Goal: Information Seeking & Learning: Get advice/opinions

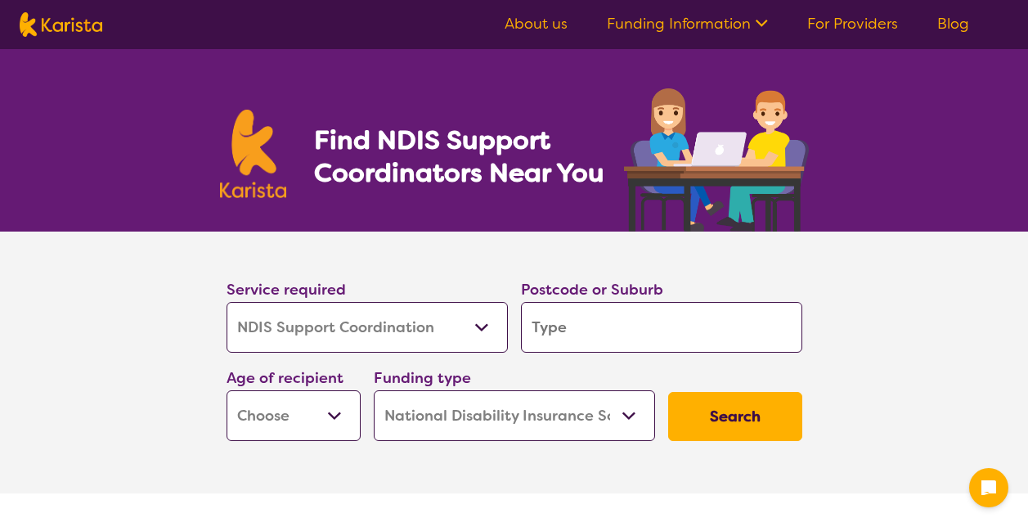
select select "NDIS Support Coordination"
select select "NDIS"
select select "NDIS Support Coordination"
select select "NDIS"
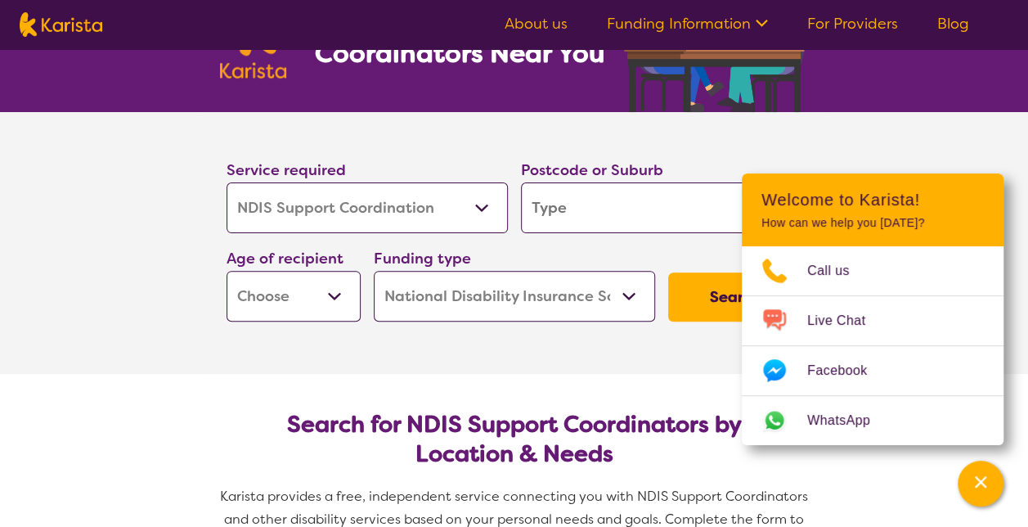
scroll to position [120, 0]
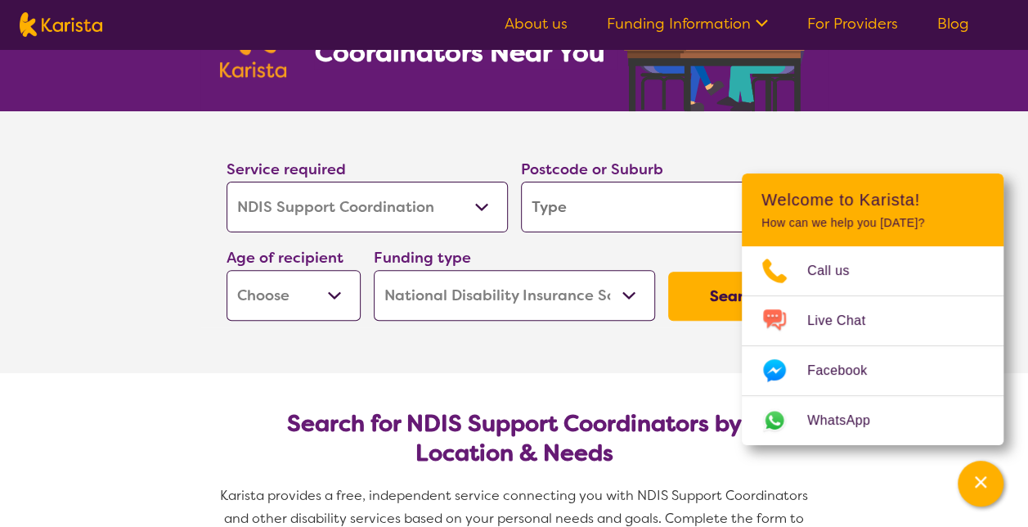
click at [598, 222] on input "search" at bounding box center [661, 207] width 281 height 51
type input "i"
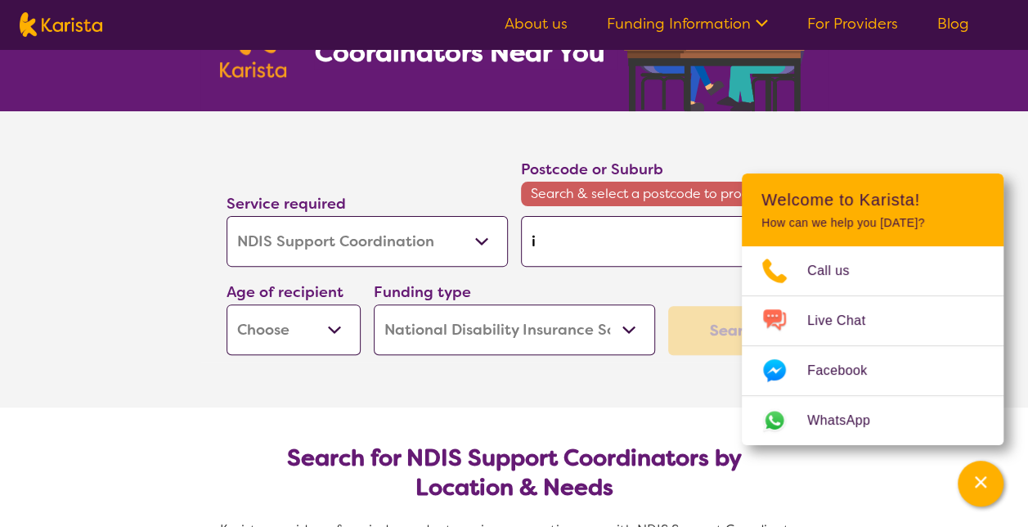
type input "ip"
type input "ipsw"
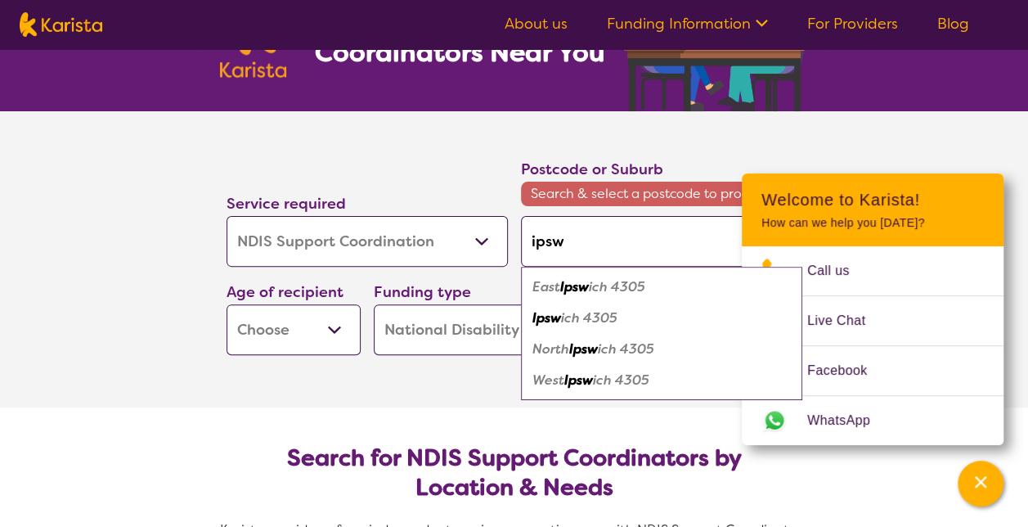
type input "ipswi"
type input "ipswic"
type input "[GEOGRAPHIC_DATA]"
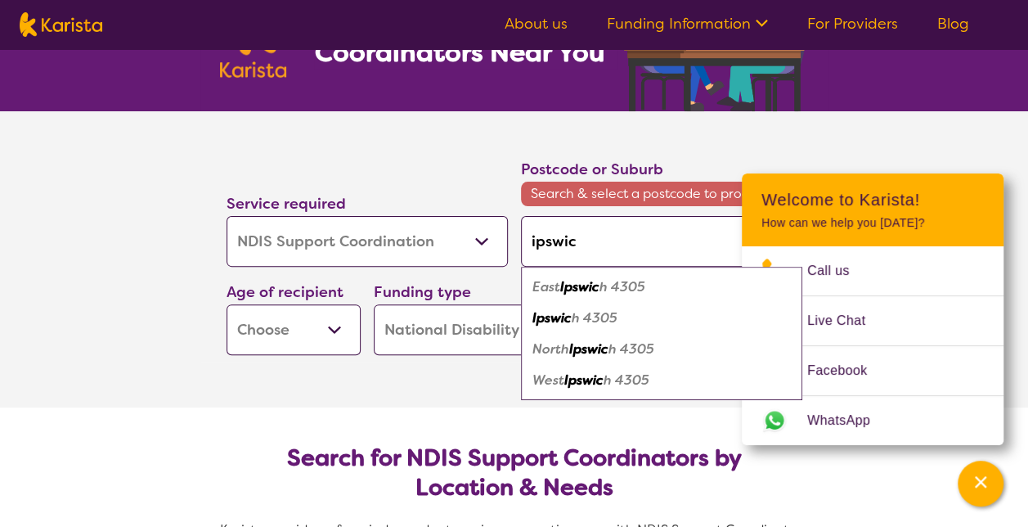
type input "[GEOGRAPHIC_DATA]"
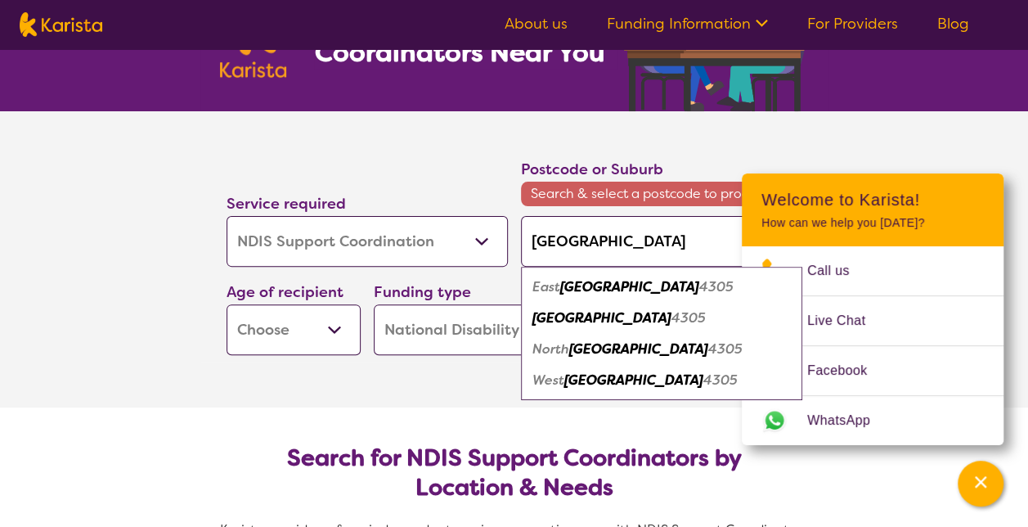
drag, startPoint x: 614, startPoint y: 232, endPoint x: 505, endPoint y: 211, distance: 110.8
click at [505, 211] on div "Service required Allied Health Assistant Assessment ([MEDICAL_DATA] or [MEDICAL…" at bounding box center [514, 255] width 589 height 211
type input "m"
type input "mi"
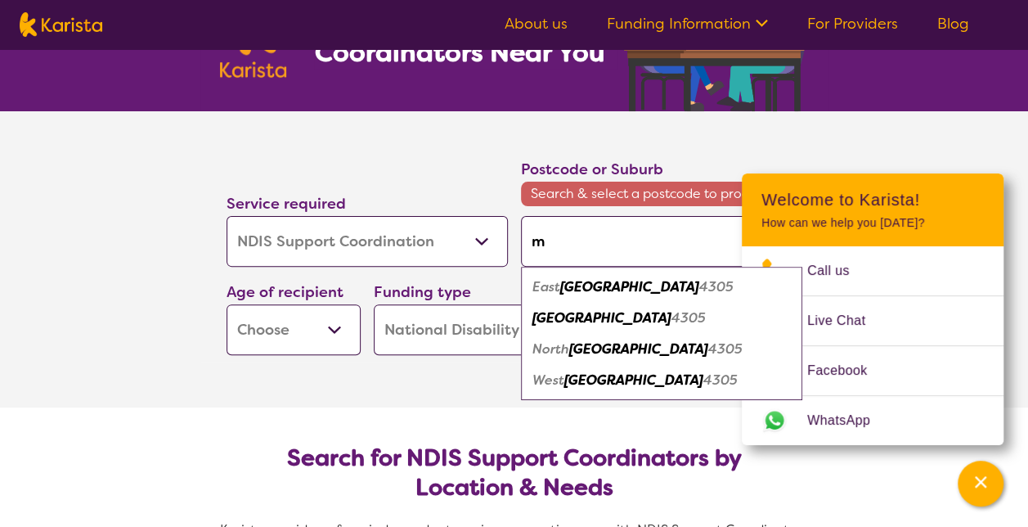
type input "mi"
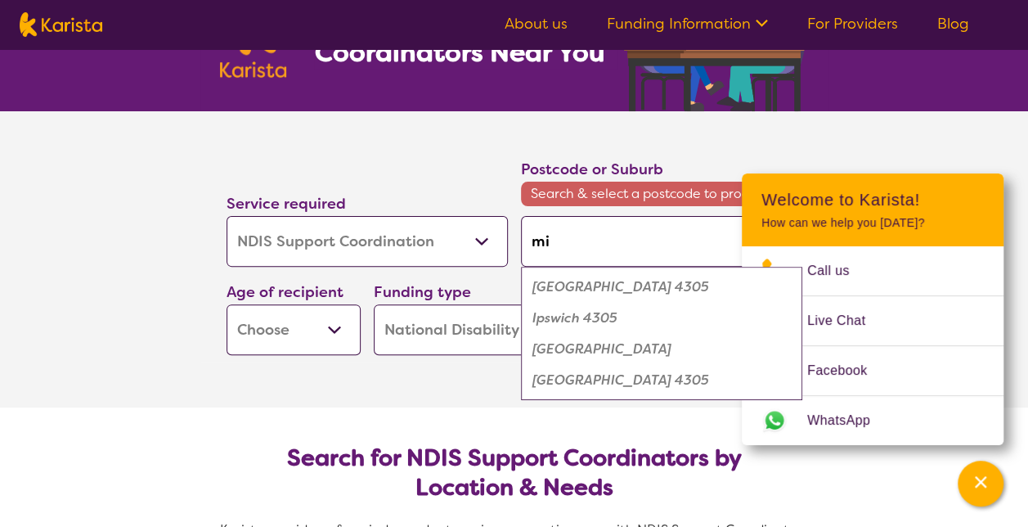
type input "mid"
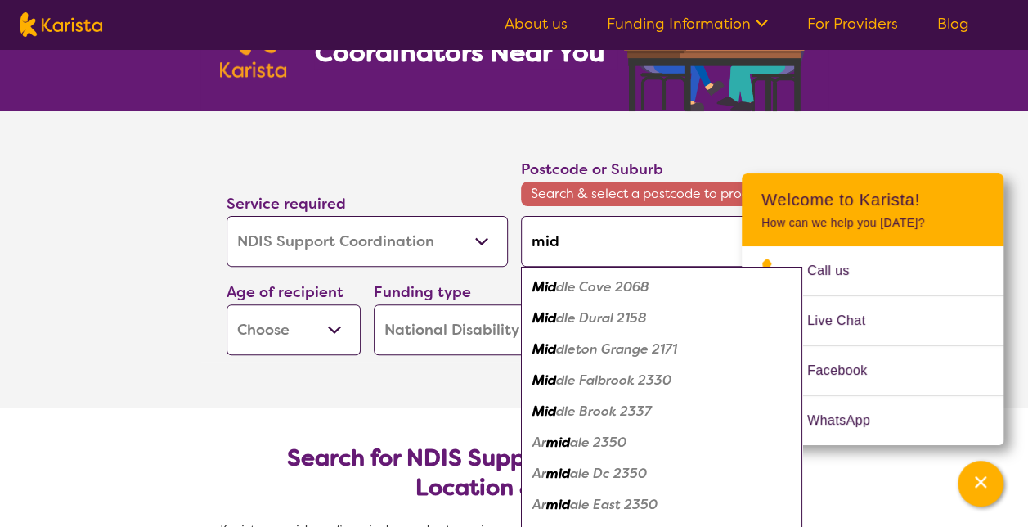
type input "midd"
type input "middl"
type input "middlr"
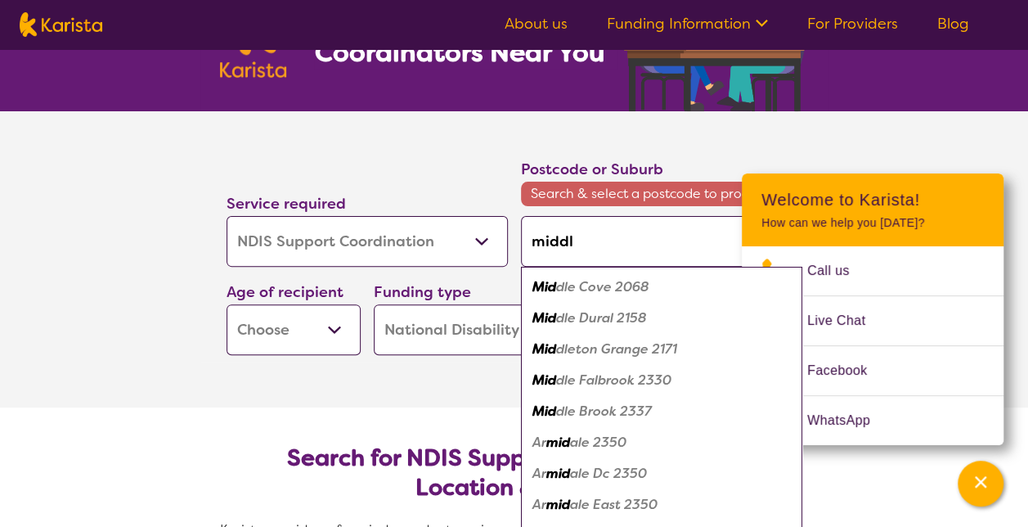
type input "middlr"
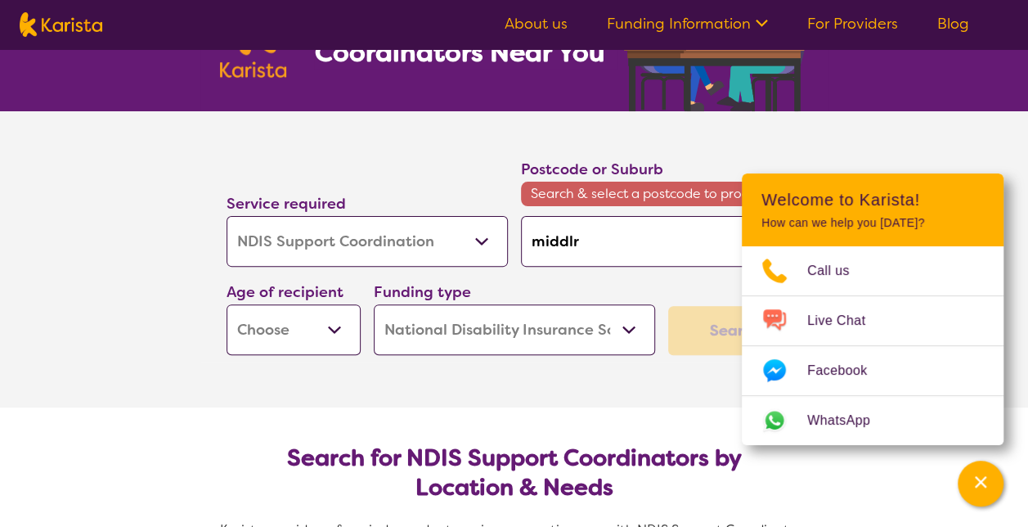
type input "middlr"
type input "middlr="
type input "middlr"
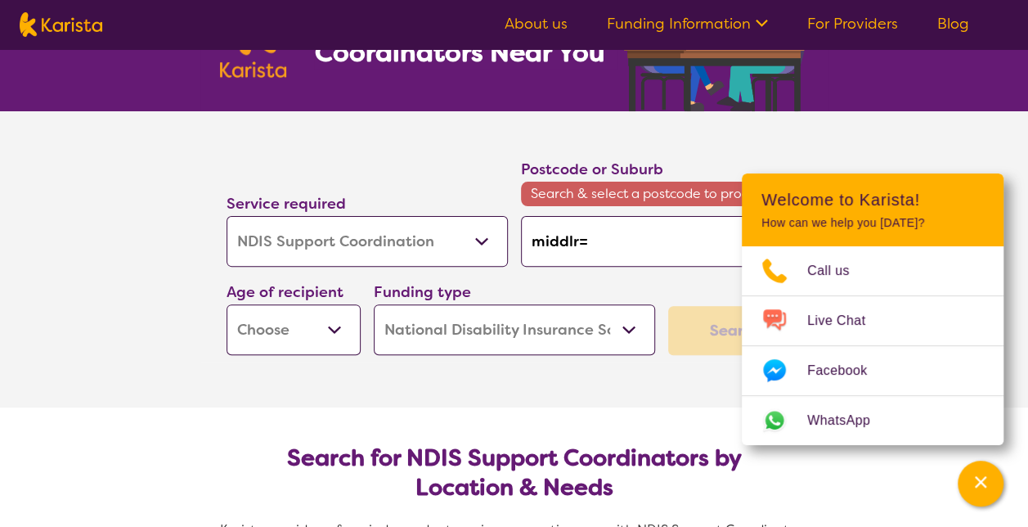
type input "middlr"
type input "middl"
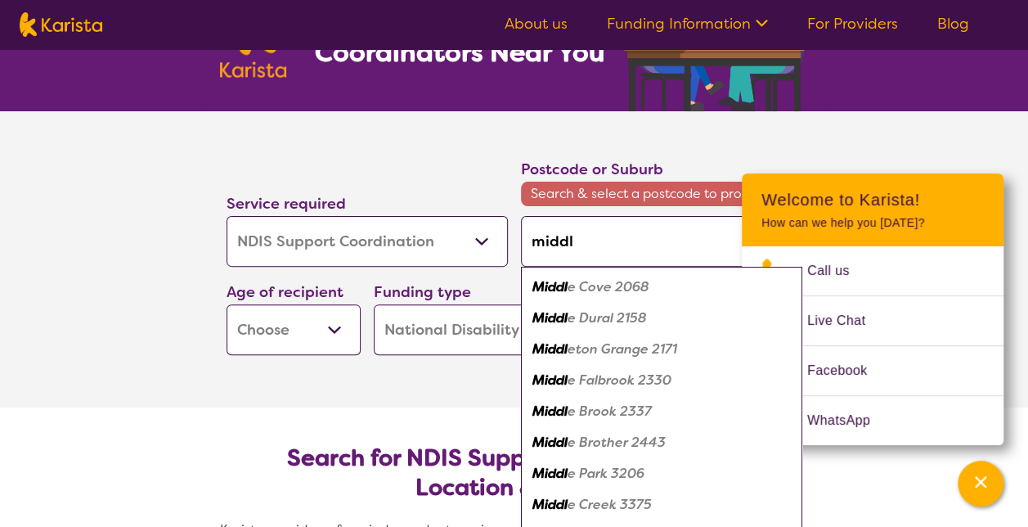
type input "middle"
type input "middle p"
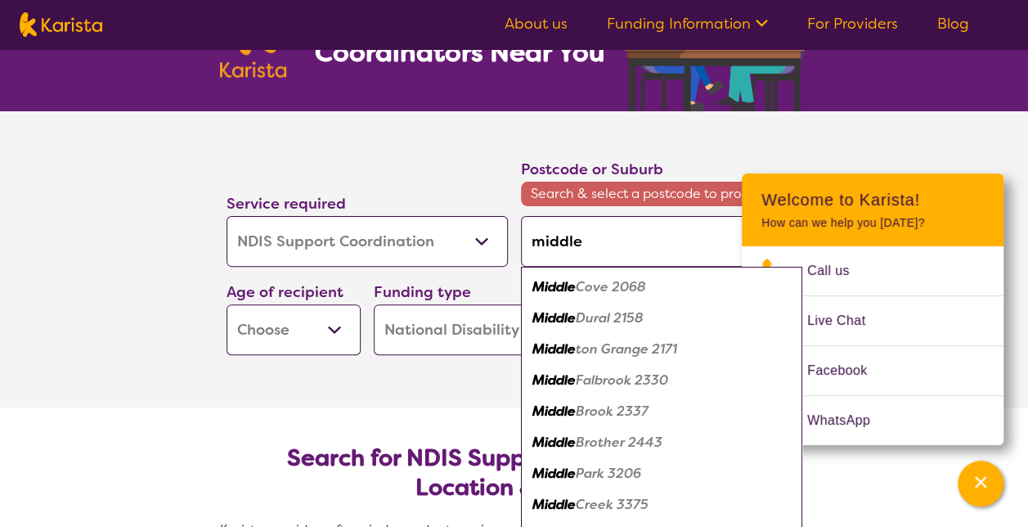
type input "middle p"
type input "middle pa"
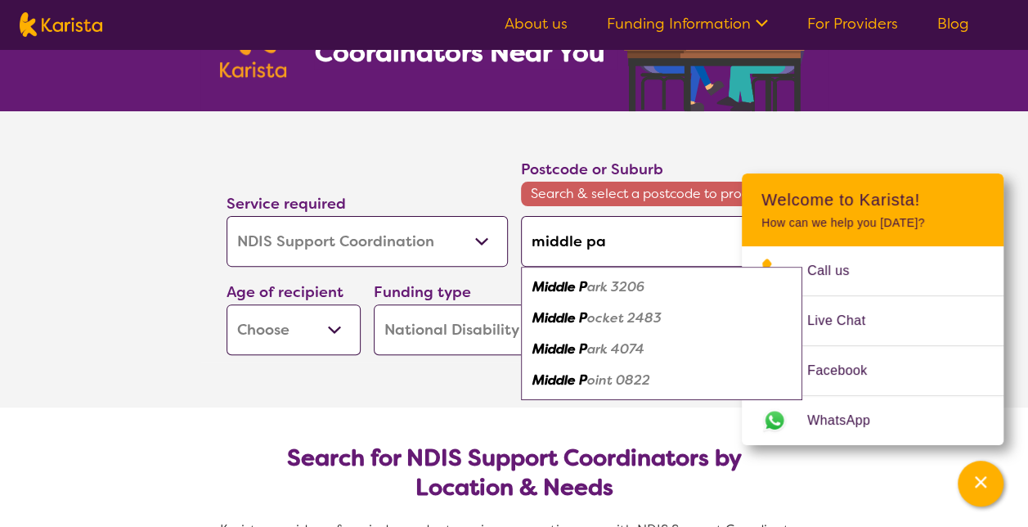
type input "middle par"
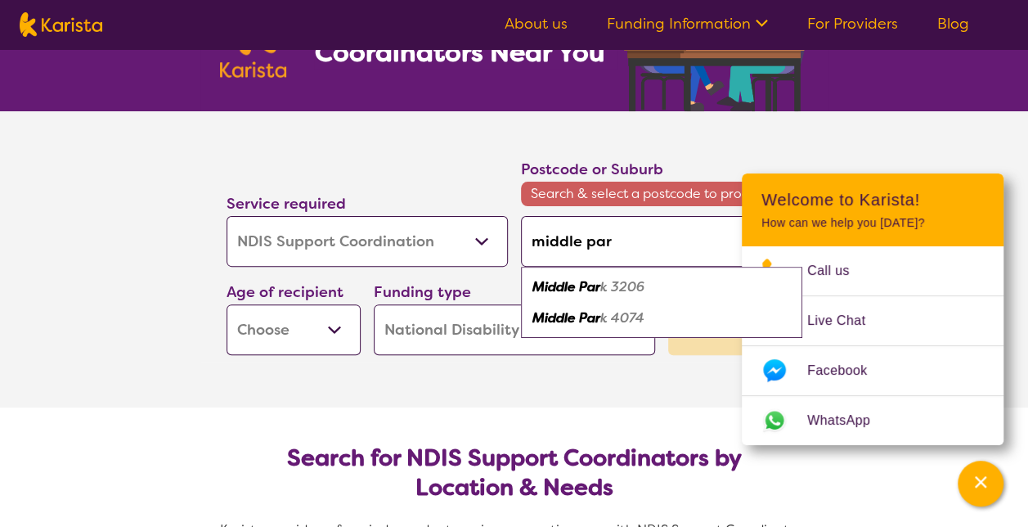
type input "[GEOGRAPHIC_DATA]"
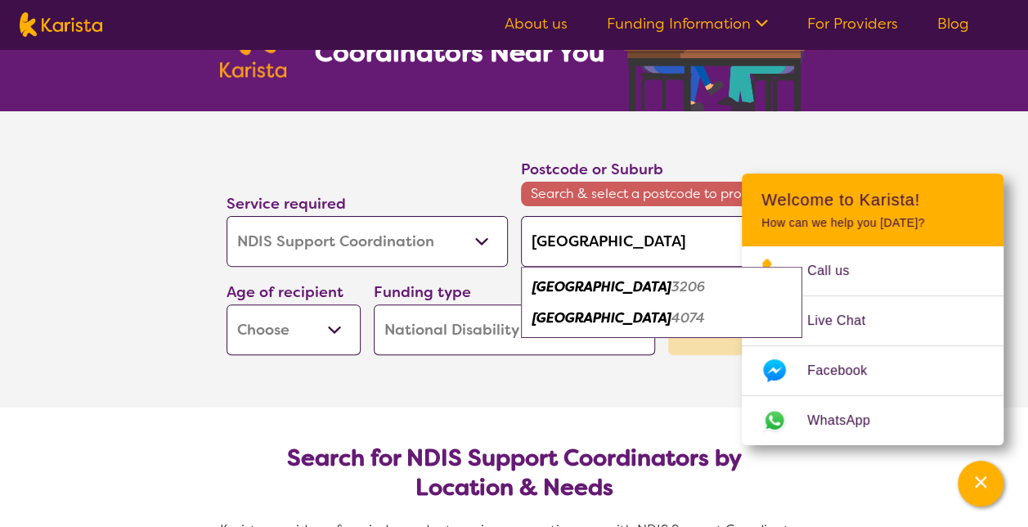
click at [671, 324] on em "4074" at bounding box center [688, 317] width 34 height 17
type input "4074"
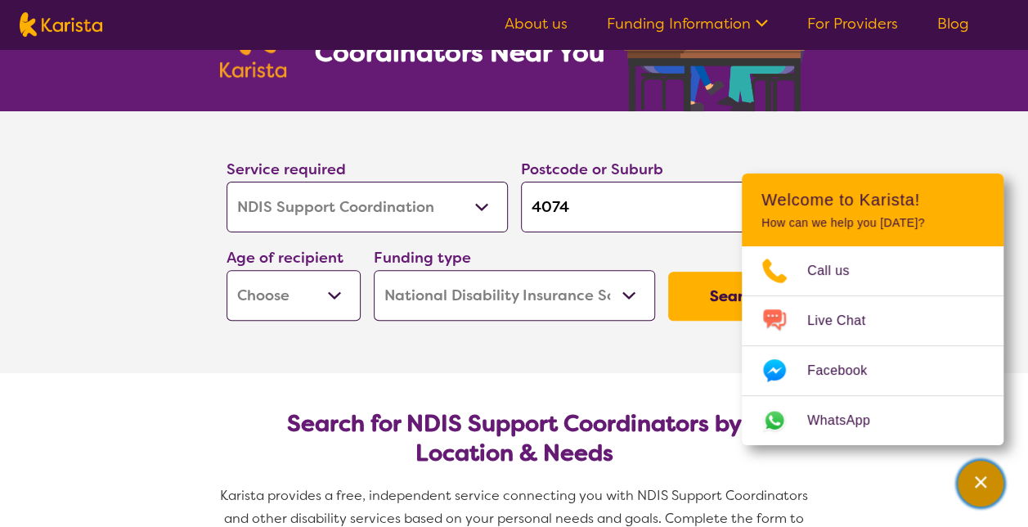
click at [966, 480] on div "Channel Menu" at bounding box center [980, 483] width 33 height 36
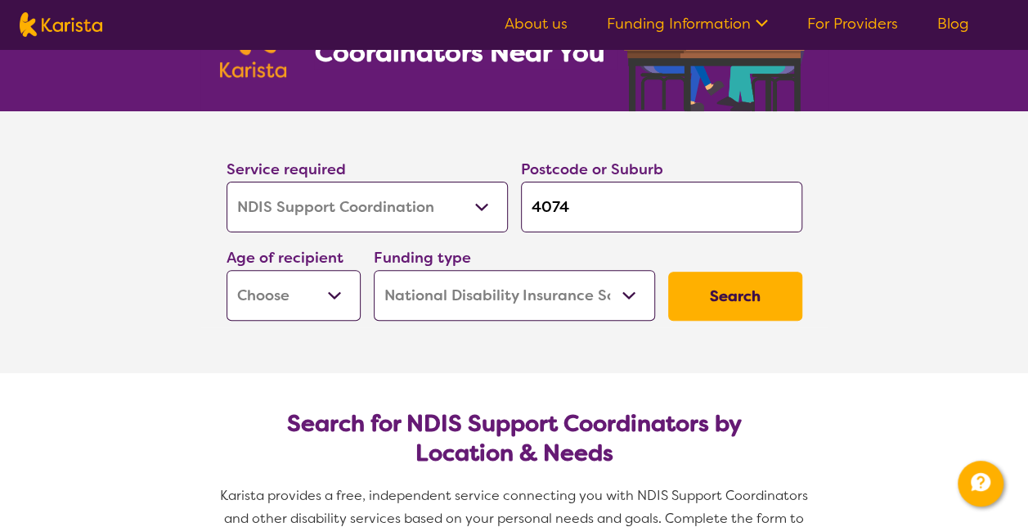
click at [338, 291] on select "Early Childhood - 0 to 9 Child - 10 to 11 Adolescent - 12 to 17 Adult - 18 to 6…" at bounding box center [293, 295] width 134 height 51
select select "AD"
click at [226, 270] on select "Early Childhood - 0 to 9 Child - 10 to 11 Adolescent - 12 to 17 Adult - 18 to 6…" at bounding box center [293, 295] width 134 height 51
select select "AD"
click at [458, 305] on select "Home Care Package (HCP) National Disability Insurance Scheme (NDIS) I don't know" at bounding box center [514, 295] width 281 height 51
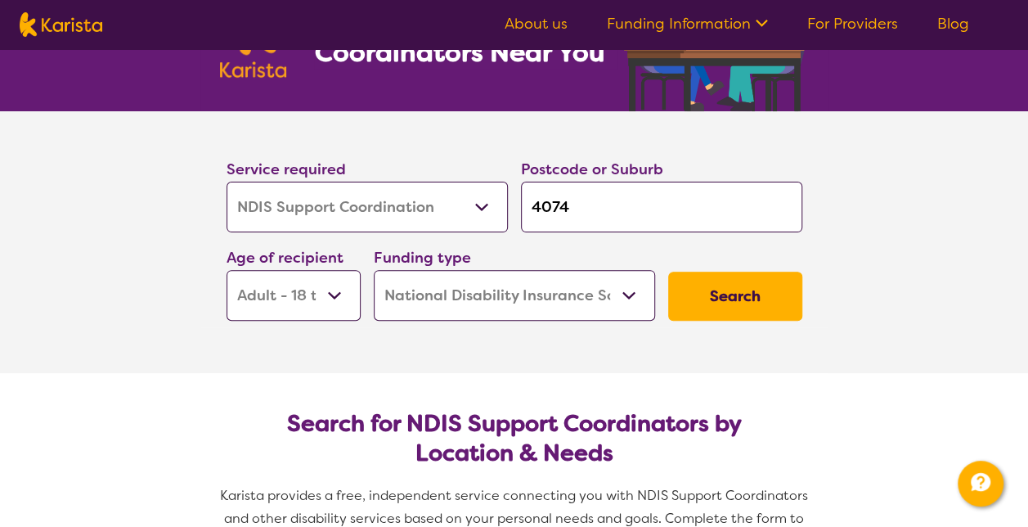
click at [458, 305] on select "Home Care Package (HCP) National Disability Insurance Scheme (NDIS) I don't know" at bounding box center [514, 295] width 281 height 51
click at [701, 287] on button "Search" at bounding box center [735, 295] width 134 height 49
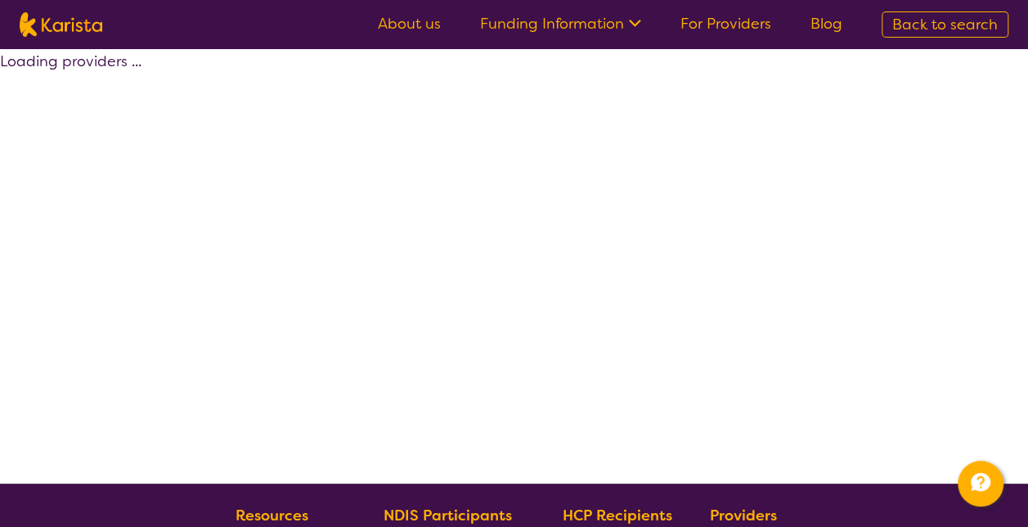
select select "by_score"
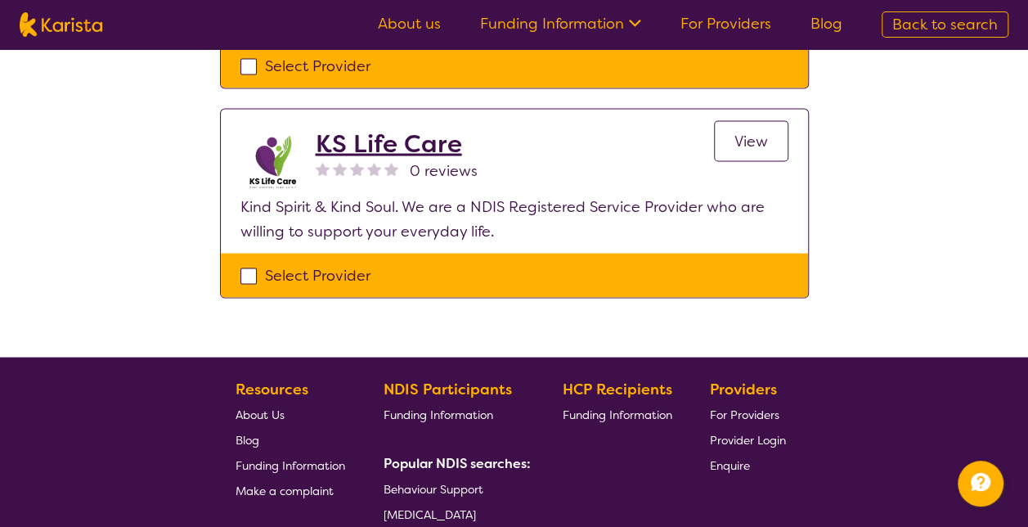
scroll to position [1568, 0]
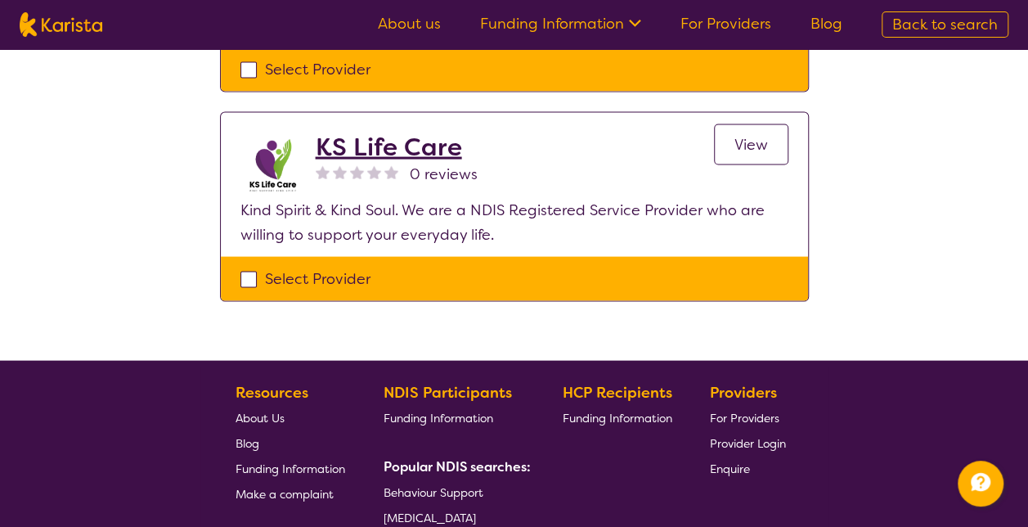
drag, startPoint x: 701, startPoint y: 287, endPoint x: 641, endPoint y: 258, distance: 66.9
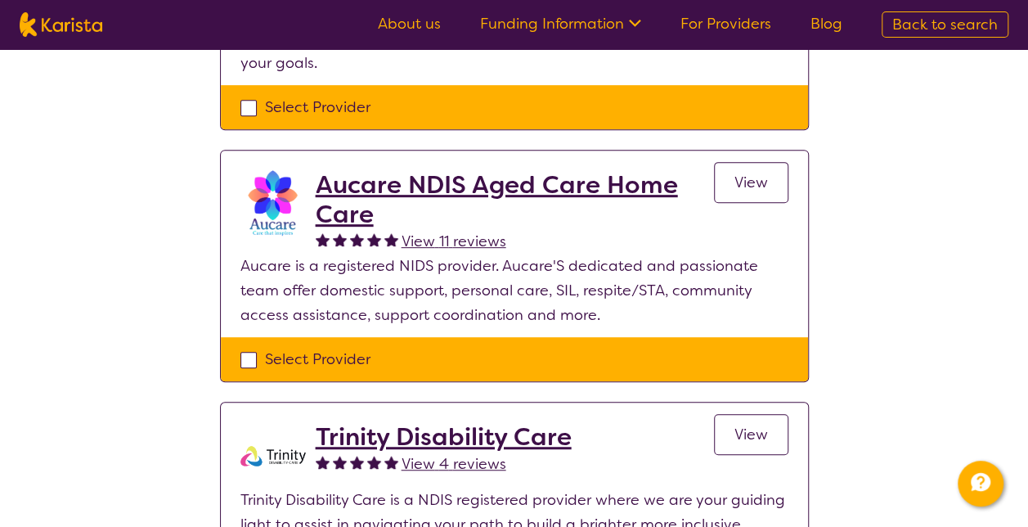
scroll to position [311, 0]
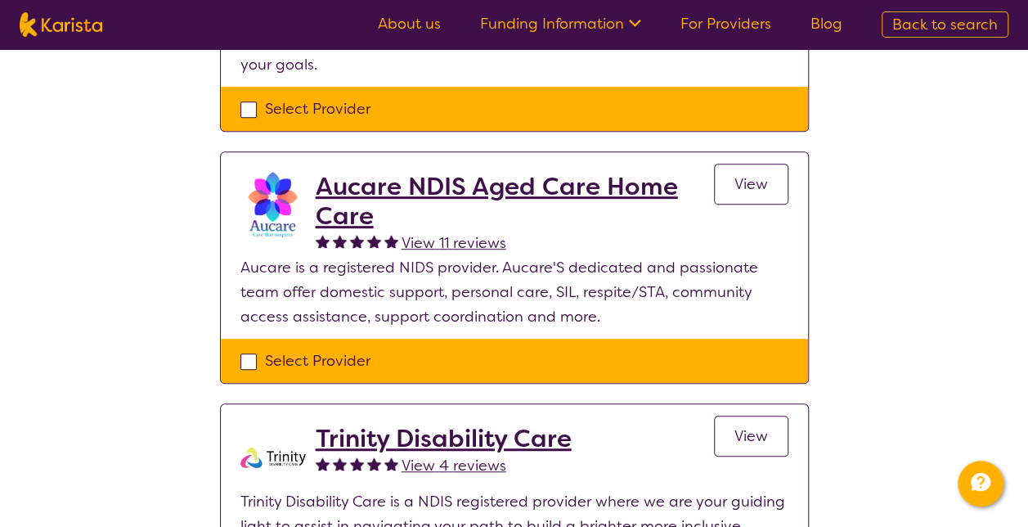
click at [581, 190] on h2 "Aucare NDIS Aged Care Home Care" at bounding box center [515, 201] width 398 height 59
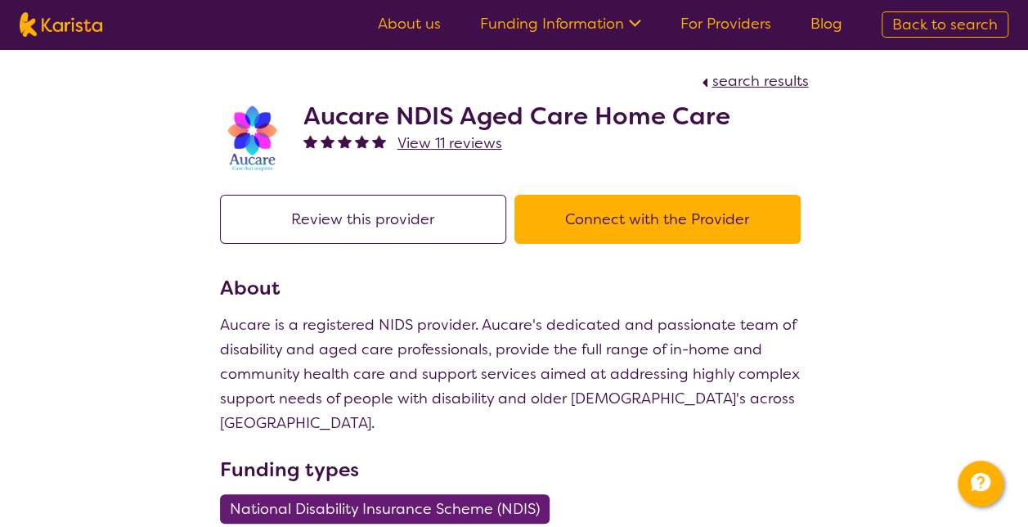
click at [470, 148] on span "View 11 reviews" at bounding box center [449, 143] width 105 height 20
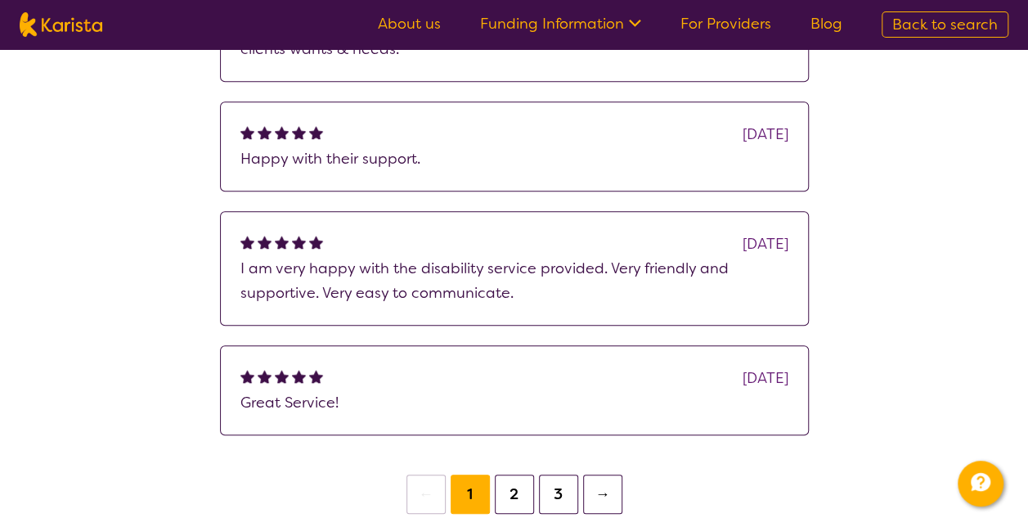
scroll to position [576, 0]
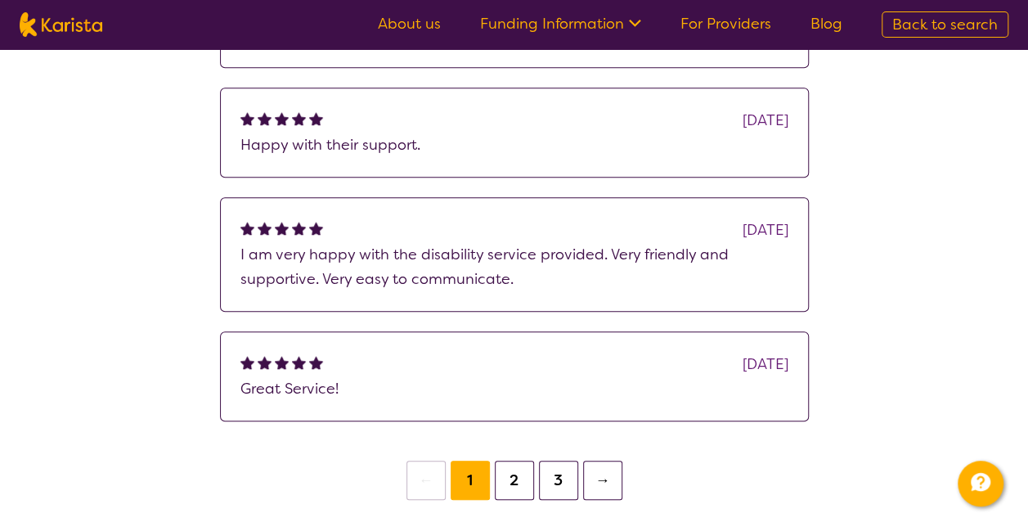
click at [513, 455] on ul "← 1 2 3 →" at bounding box center [514, 473] width 589 height 64
click at [513, 476] on button "2" at bounding box center [514, 479] width 39 height 39
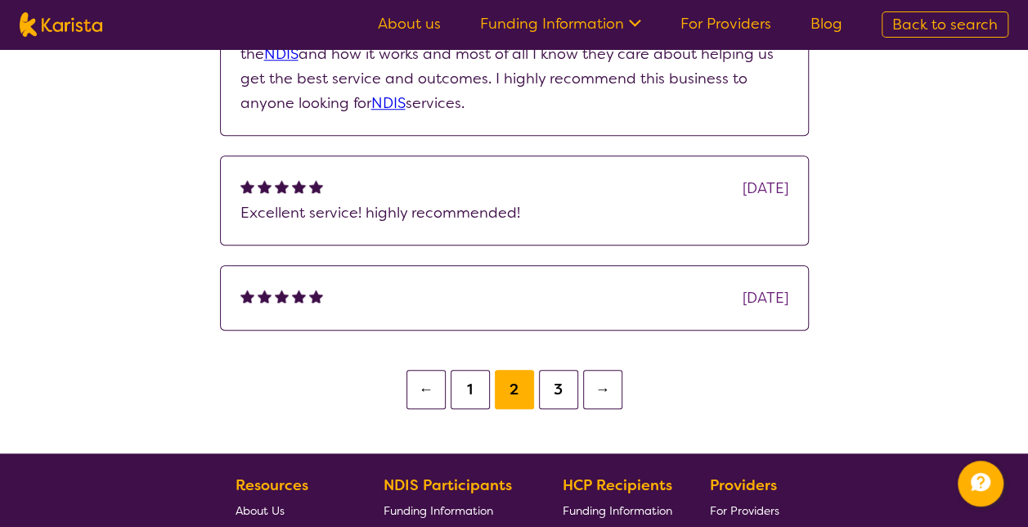
click at [554, 389] on button "3" at bounding box center [558, 389] width 39 height 39
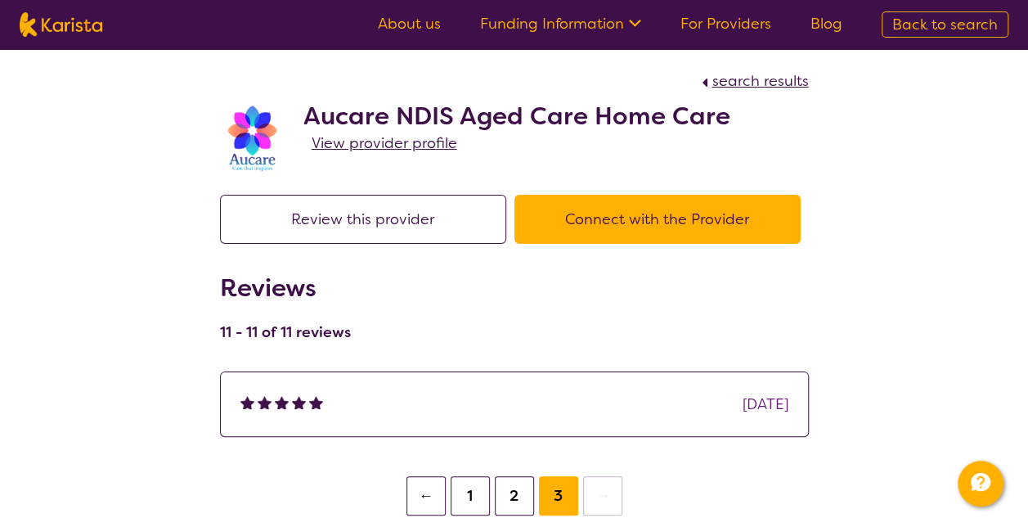
click at [405, 138] on span "View provider profile" at bounding box center [384, 143] width 146 height 20
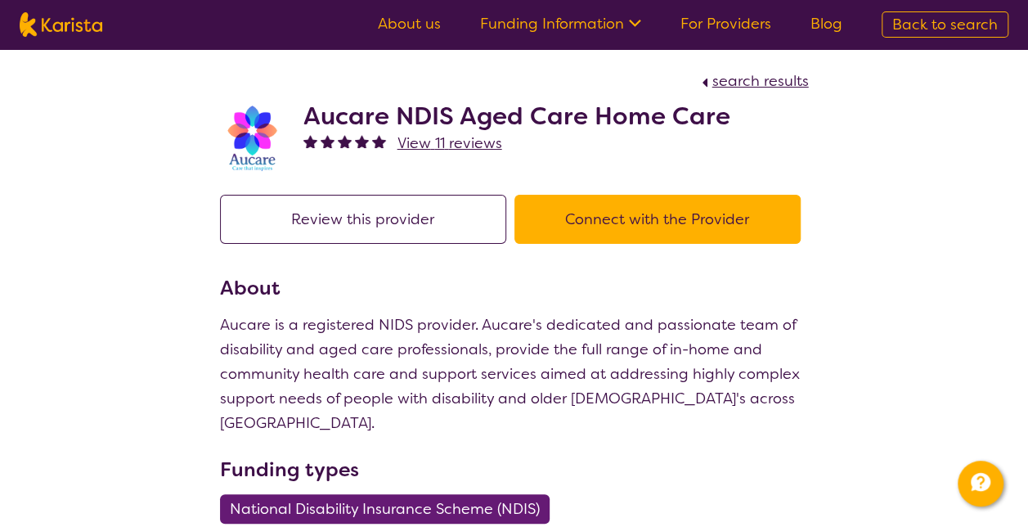
scroll to position [311, 0]
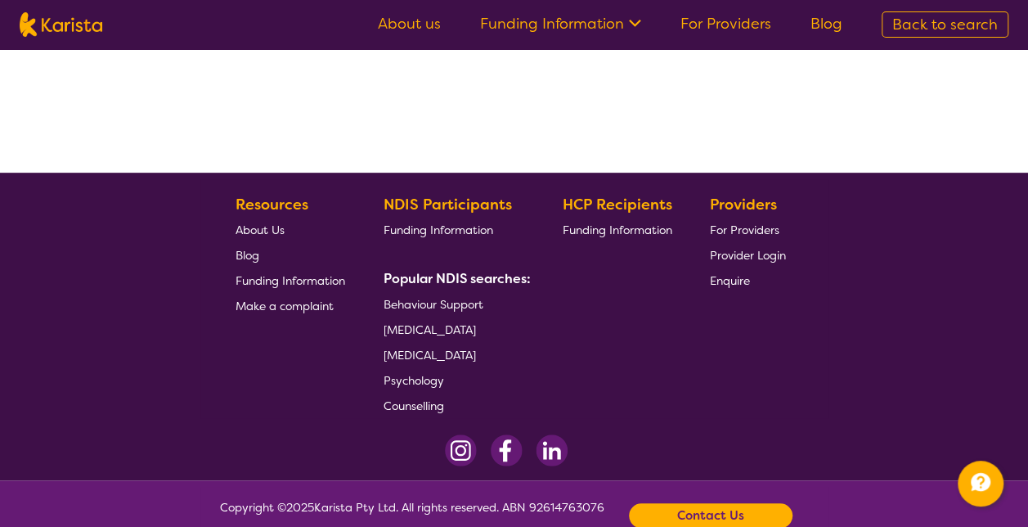
select select "by_score"
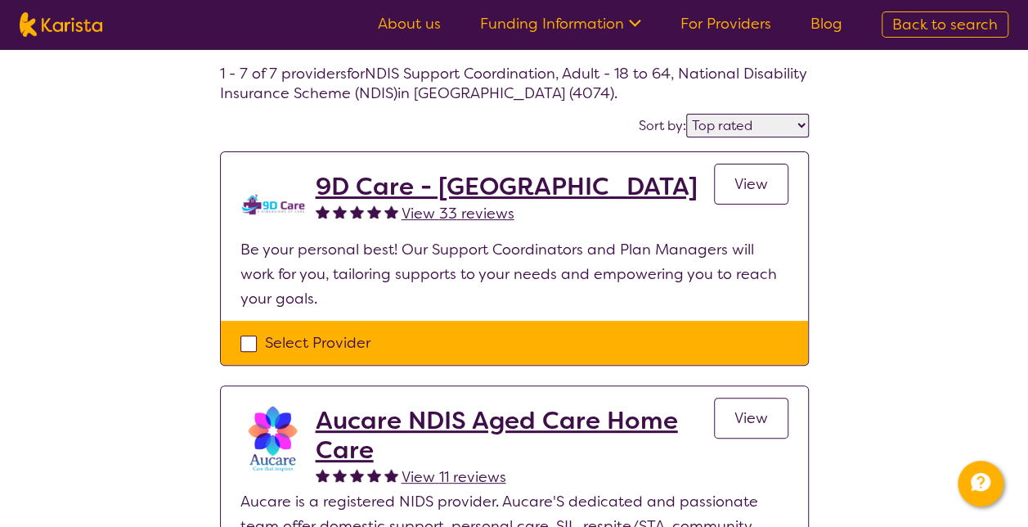
scroll to position [75, 0]
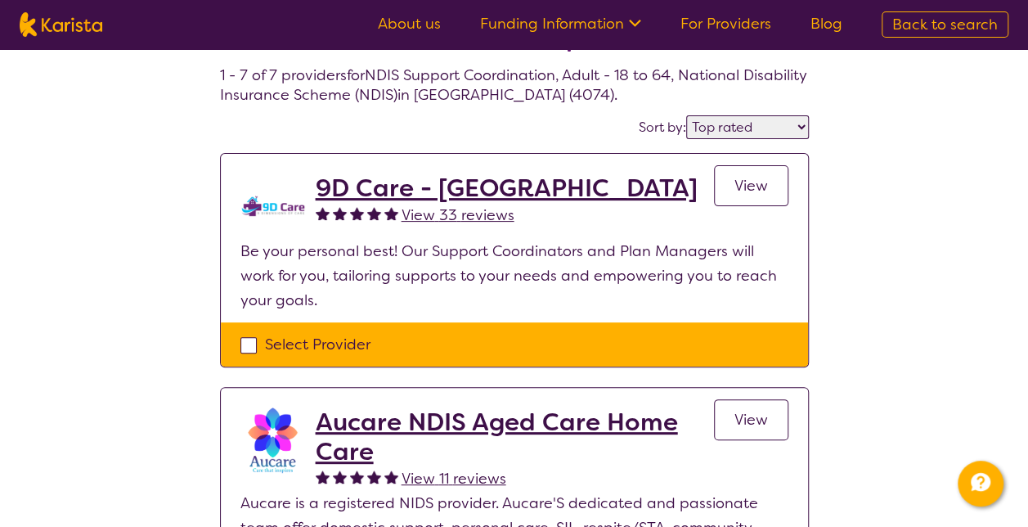
click at [417, 178] on h2 "9D Care - [GEOGRAPHIC_DATA]" at bounding box center [507, 187] width 382 height 29
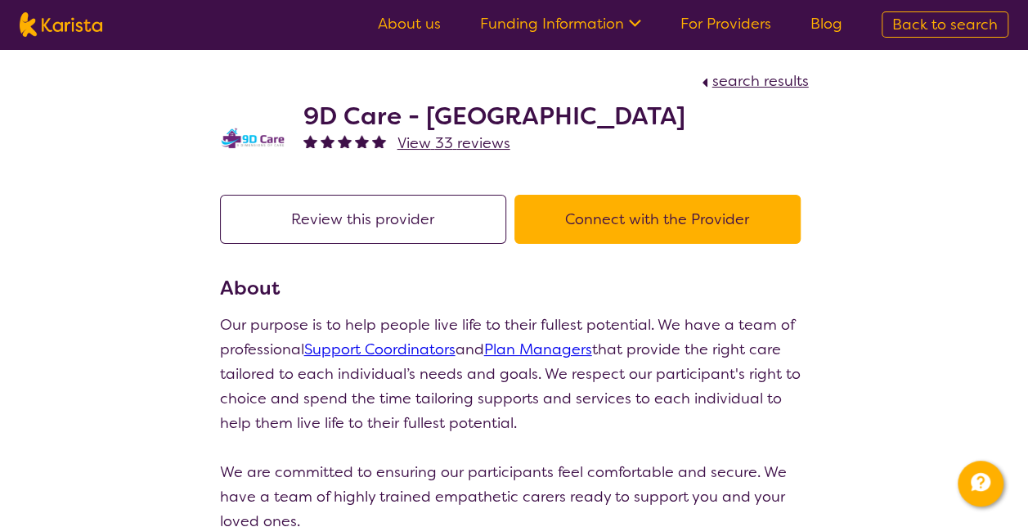
click at [482, 168] on div "9D Care - [GEOGRAPHIC_DATA] View 33 reviews" at bounding box center [494, 138] width 382 height 74
drag, startPoint x: 482, startPoint y: 168, endPoint x: 505, endPoint y: 170, distance: 23.0
click at [505, 170] on div "9D Care - [GEOGRAPHIC_DATA] View 33 reviews" at bounding box center [494, 138] width 382 height 74
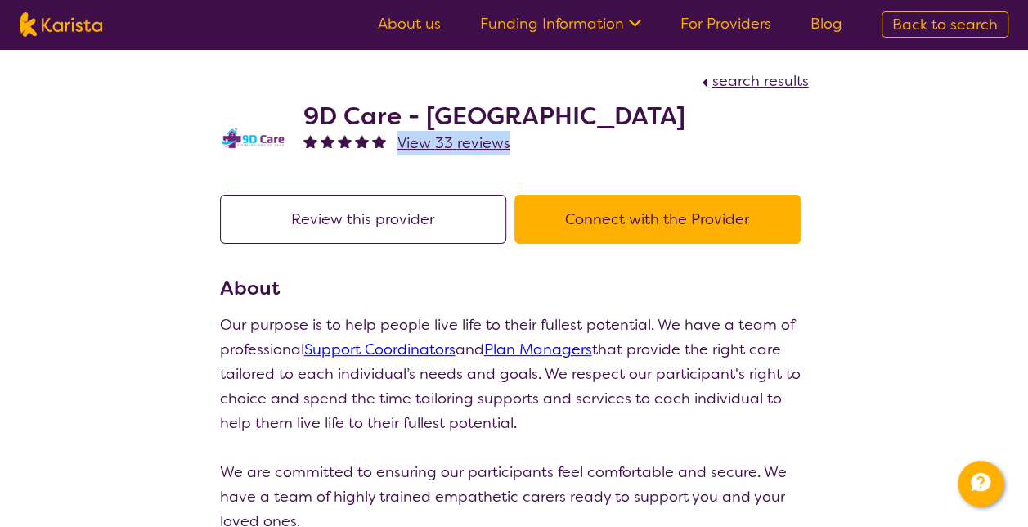
click at [505, 170] on div "9D Care - [GEOGRAPHIC_DATA] View 33 reviews" at bounding box center [494, 138] width 382 height 74
drag, startPoint x: 505, startPoint y: 170, endPoint x: 512, endPoint y: 164, distance: 9.2
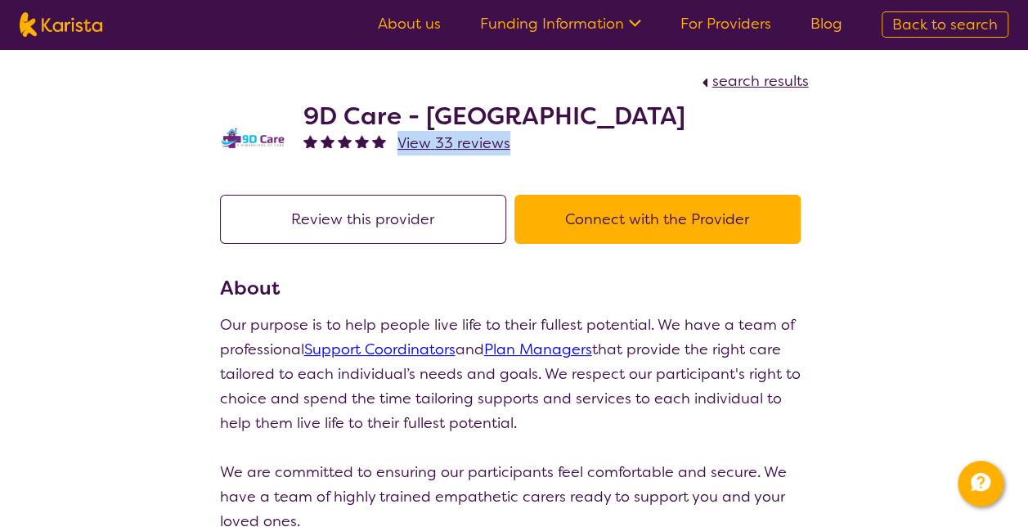
click at [512, 164] on div "9D Care - [GEOGRAPHIC_DATA] View 33 reviews" at bounding box center [494, 138] width 382 height 74
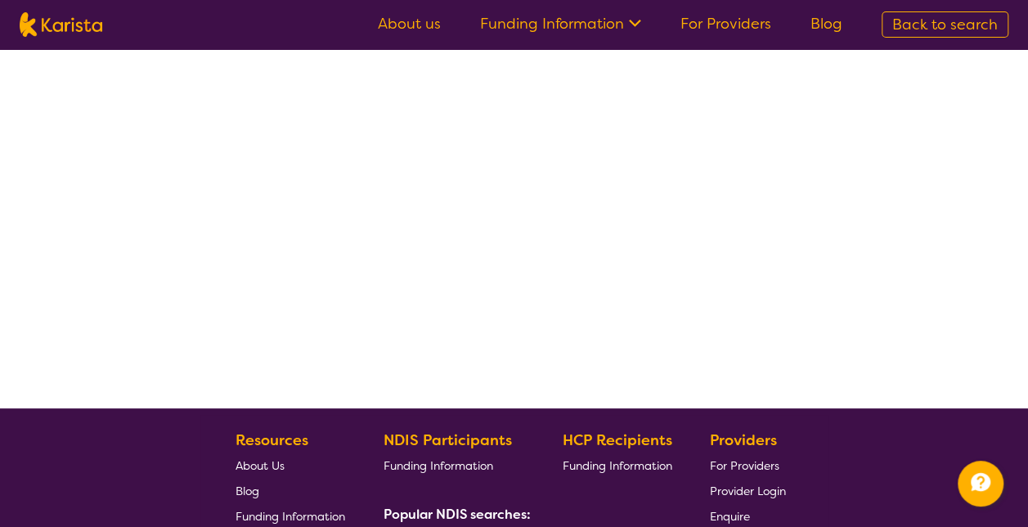
select select "by_score"
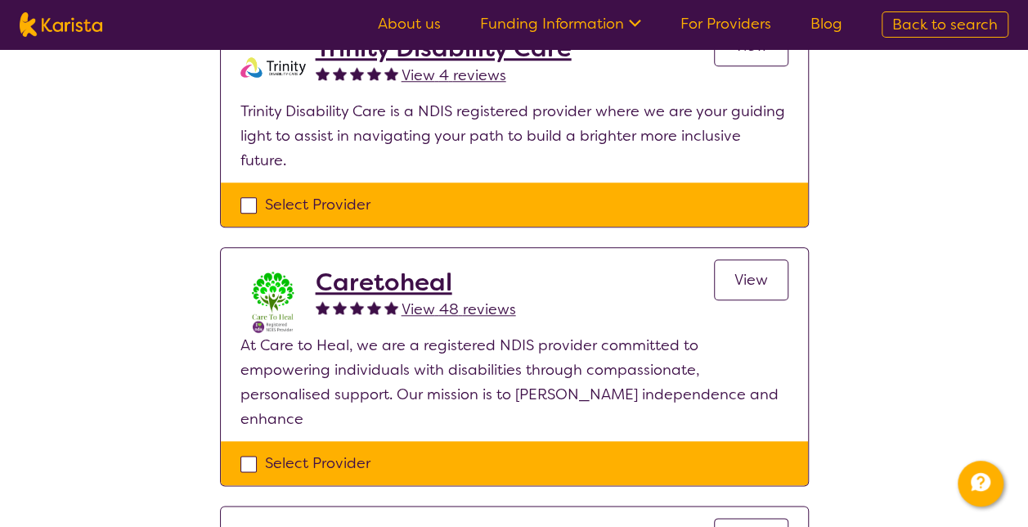
scroll to position [701, 0]
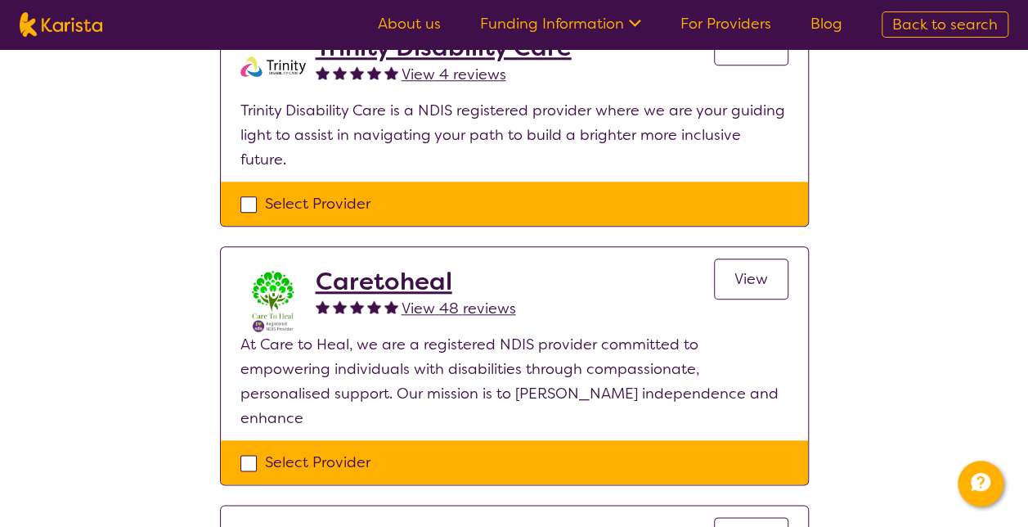
click at [355, 267] on h2 "Caretoheal" at bounding box center [416, 281] width 200 height 29
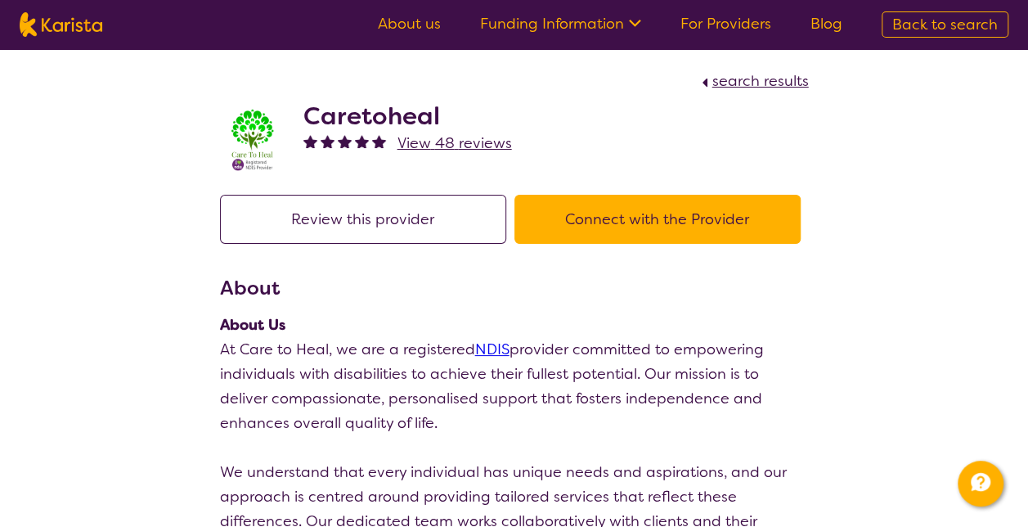
click at [713, 224] on button "Connect with the Provider" at bounding box center [657, 219] width 286 height 49
